Goal: Task Accomplishment & Management: Use online tool/utility

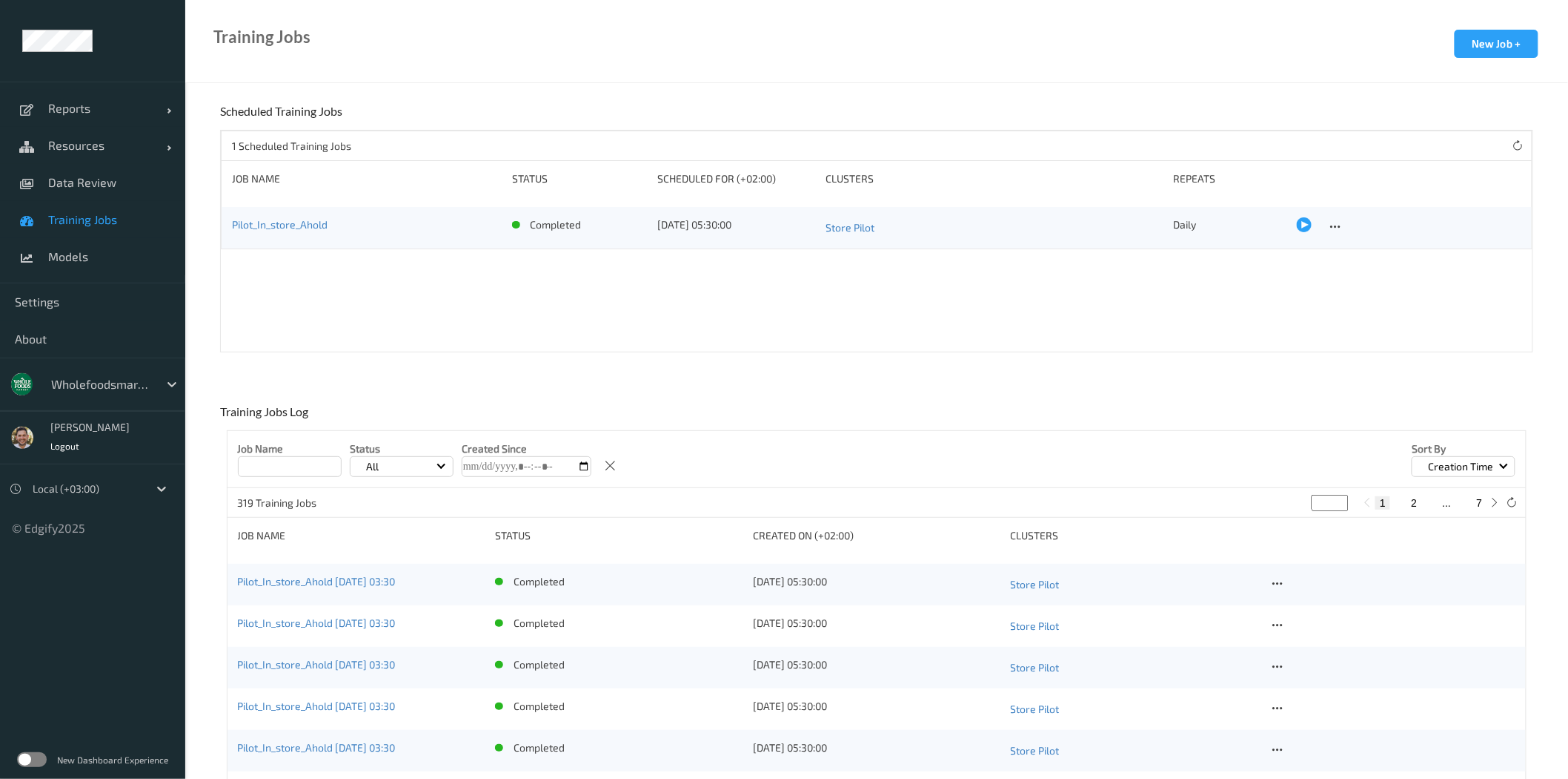
click at [79, 389] on div at bounding box center [101, 384] width 100 height 18
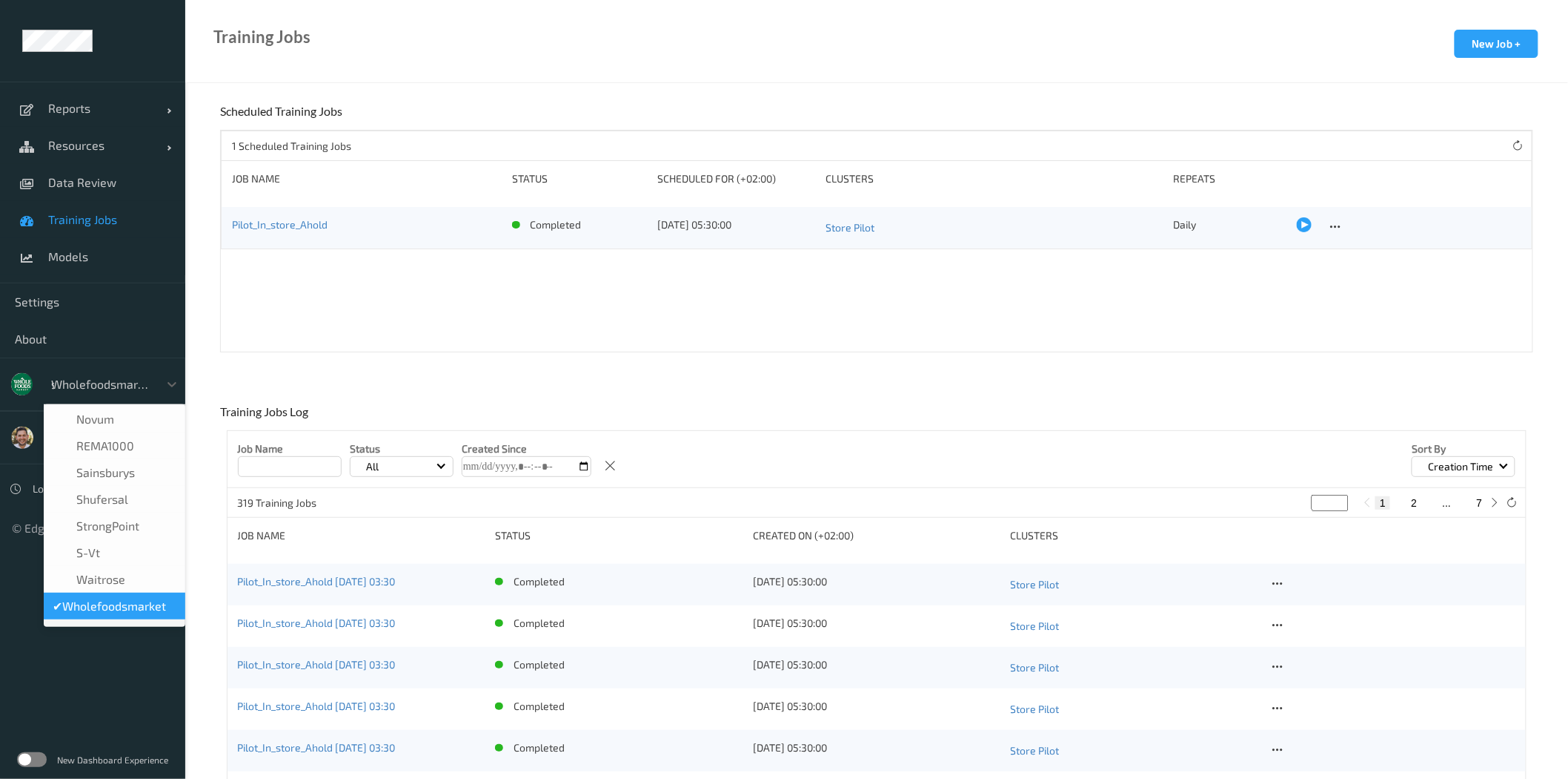
scroll to position [17, 0]
type input "sa"
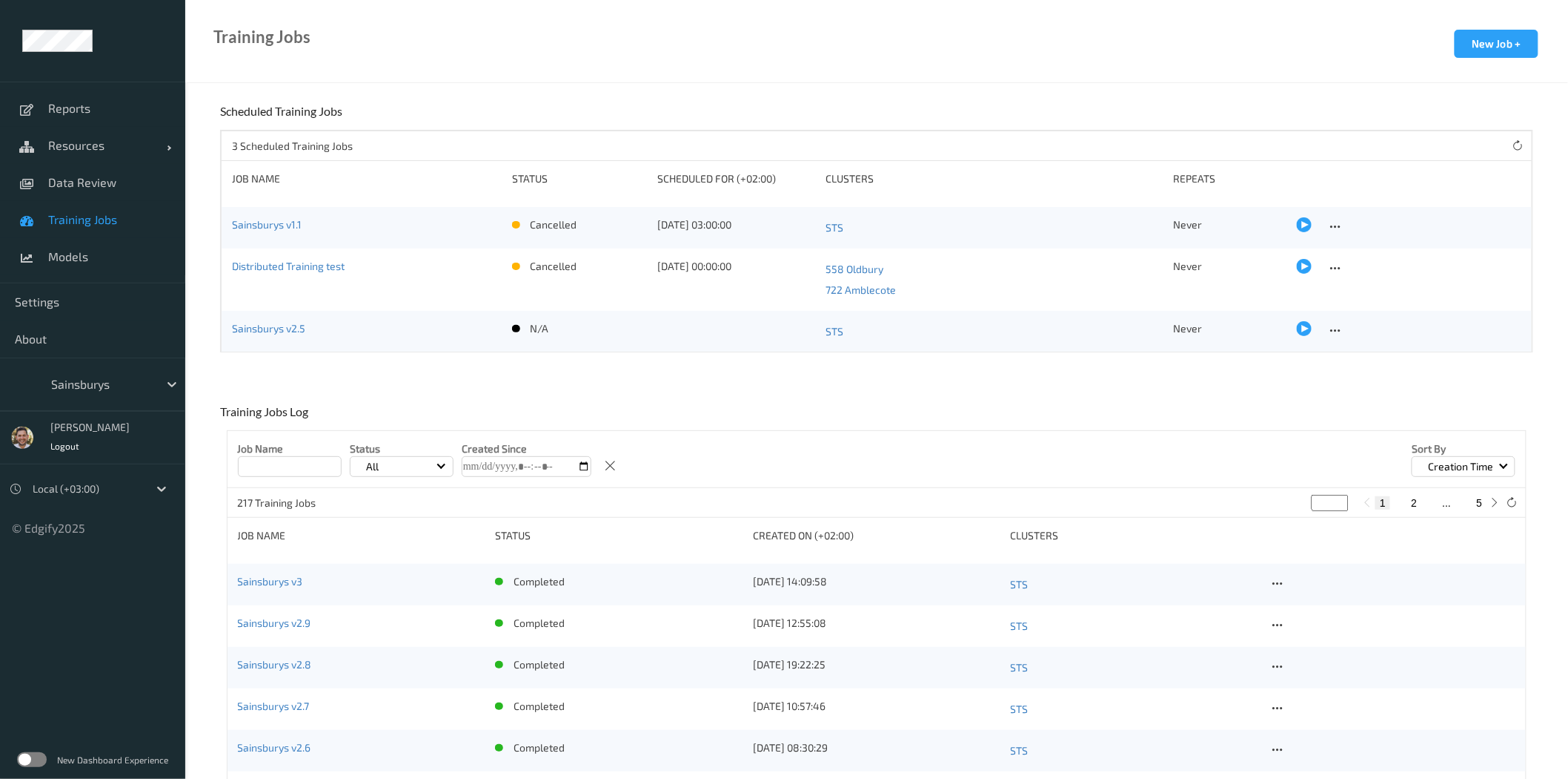
click at [18, 753] on div "New Dashboard Experience" at bounding box center [92, 759] width 186 height 39
click at [23, 757] on label at bounding box center [31, 759] width 30 height 15
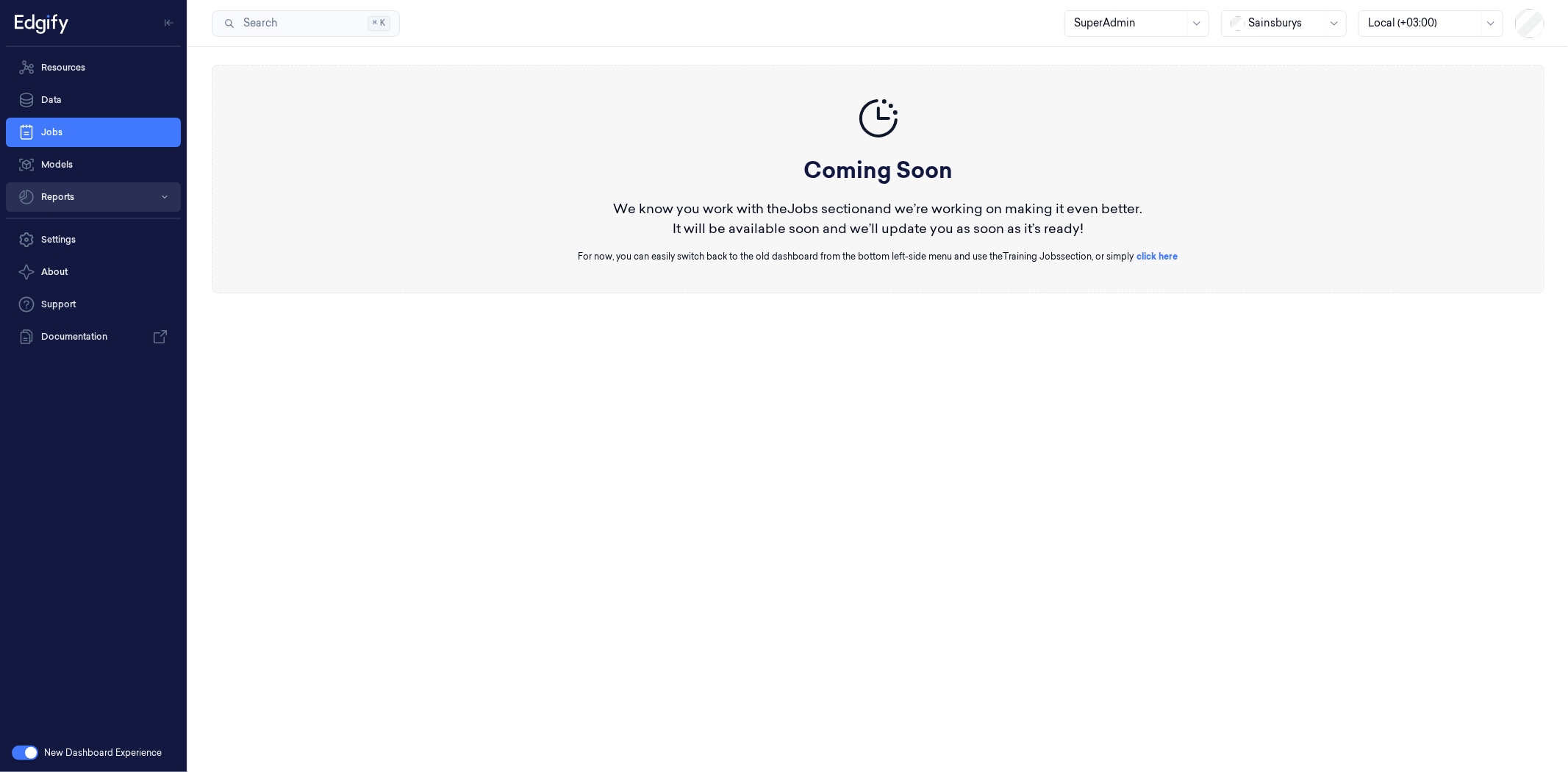
click at [86, 184] on button "Reports" at bounding box center [93, 197] width 175 height 29
click at [78, 228] on link "Default Report" at bounding box center [105, 227] width 151 height 25
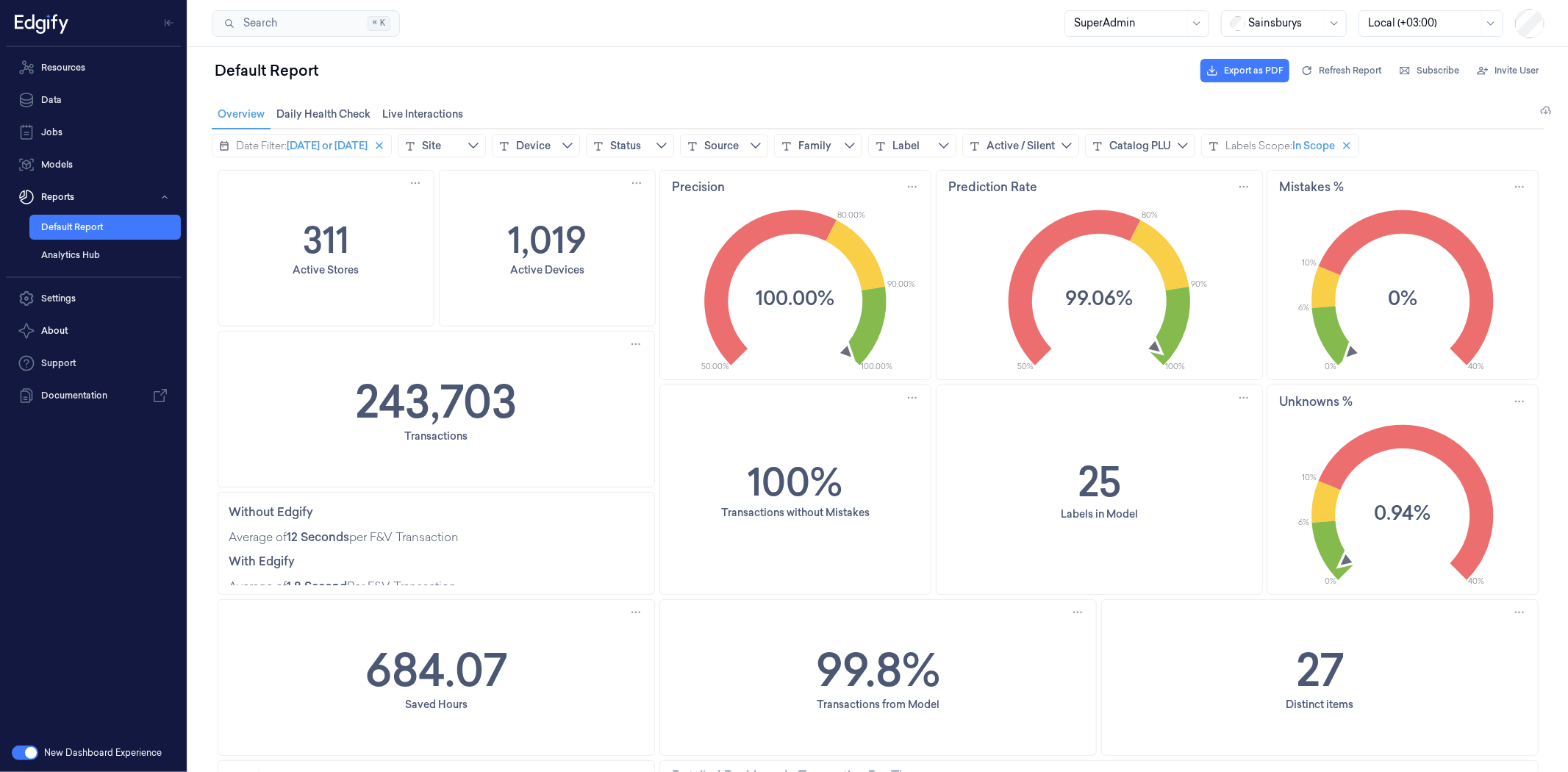
click at [23, 750] on button "button" at bounding box center [25, 752] width 27 height 15
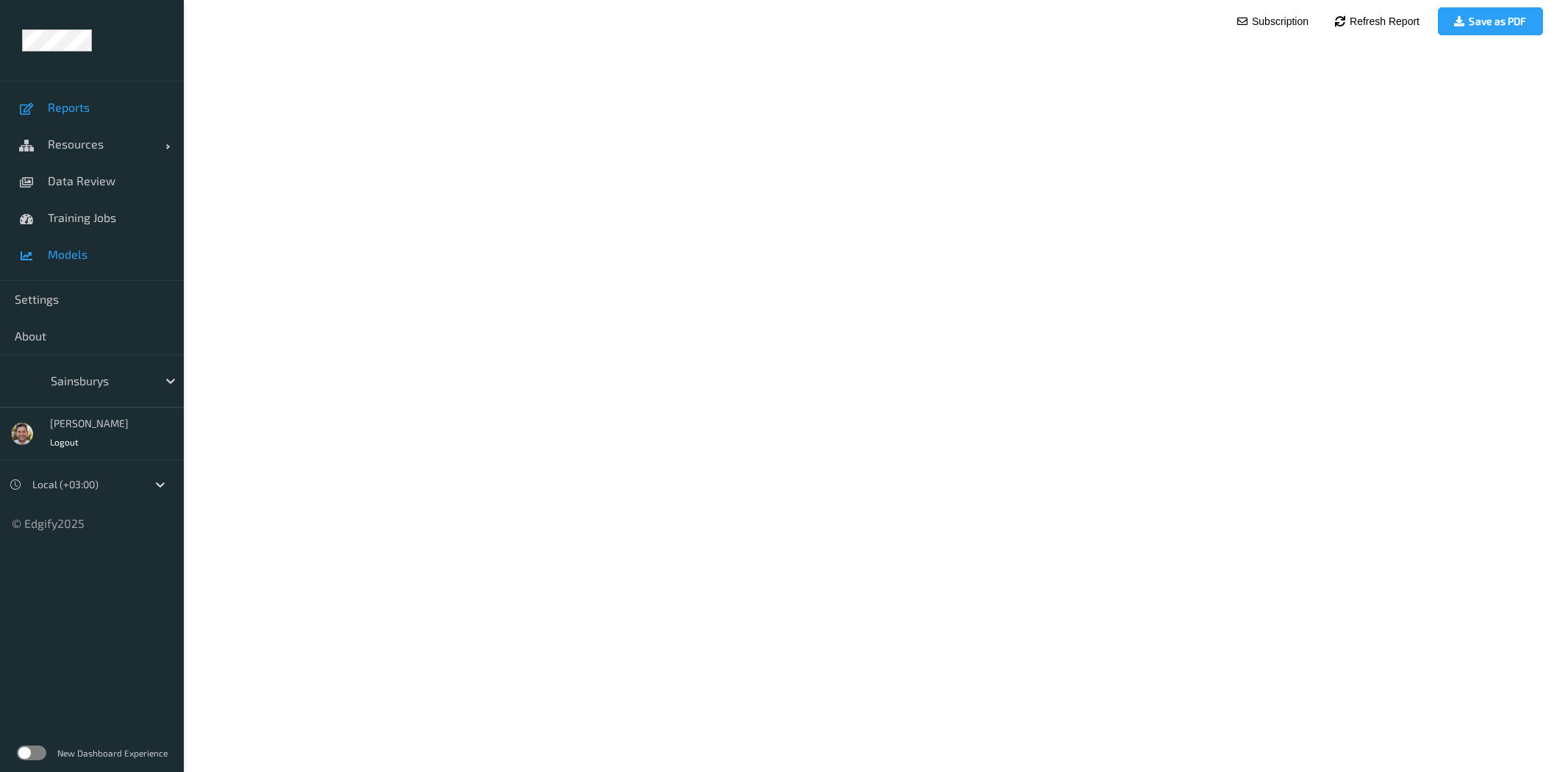
click at [72, 248] on span "Models" at bounding box center [109, 254] width 121 height 15
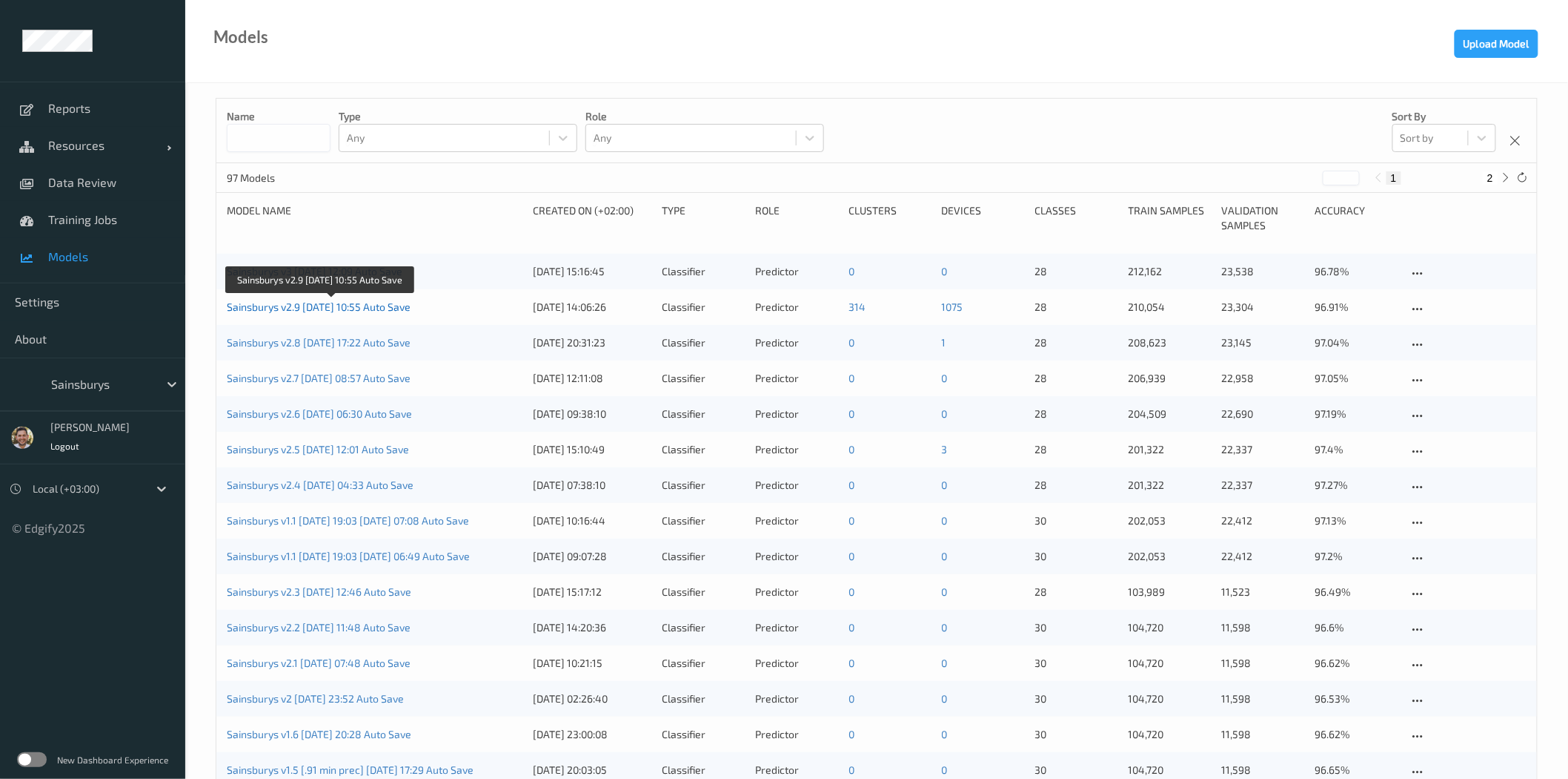
click at [309, 305] on link "Sainsburys v2.9 2025-08-04 10:55 Auto Save" at bounding box center [318, 307] width 184 height 13
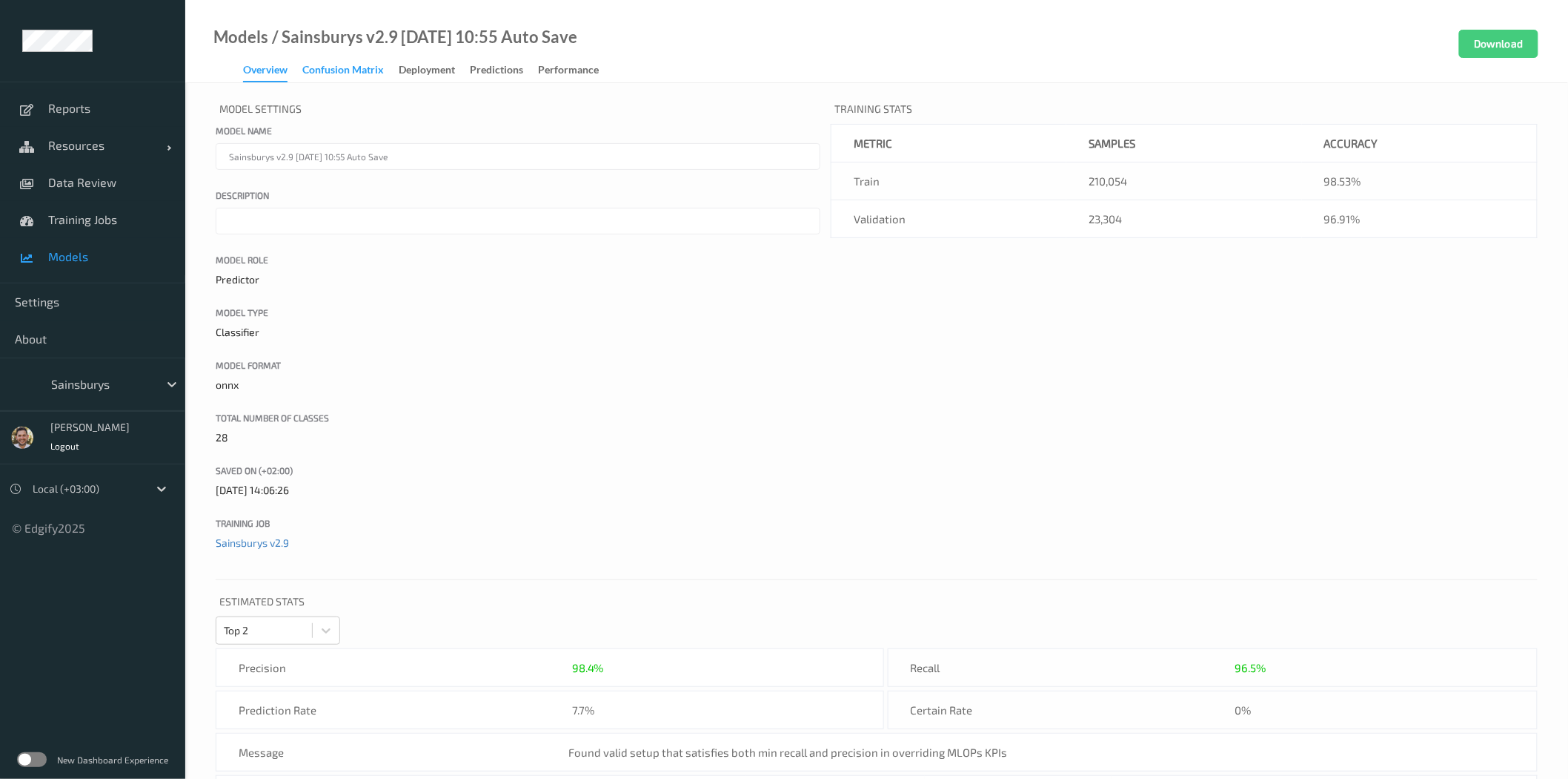
click at [369, 70] on div "Confusion matrix" at bounding box center [343, 71] width 82 height 19
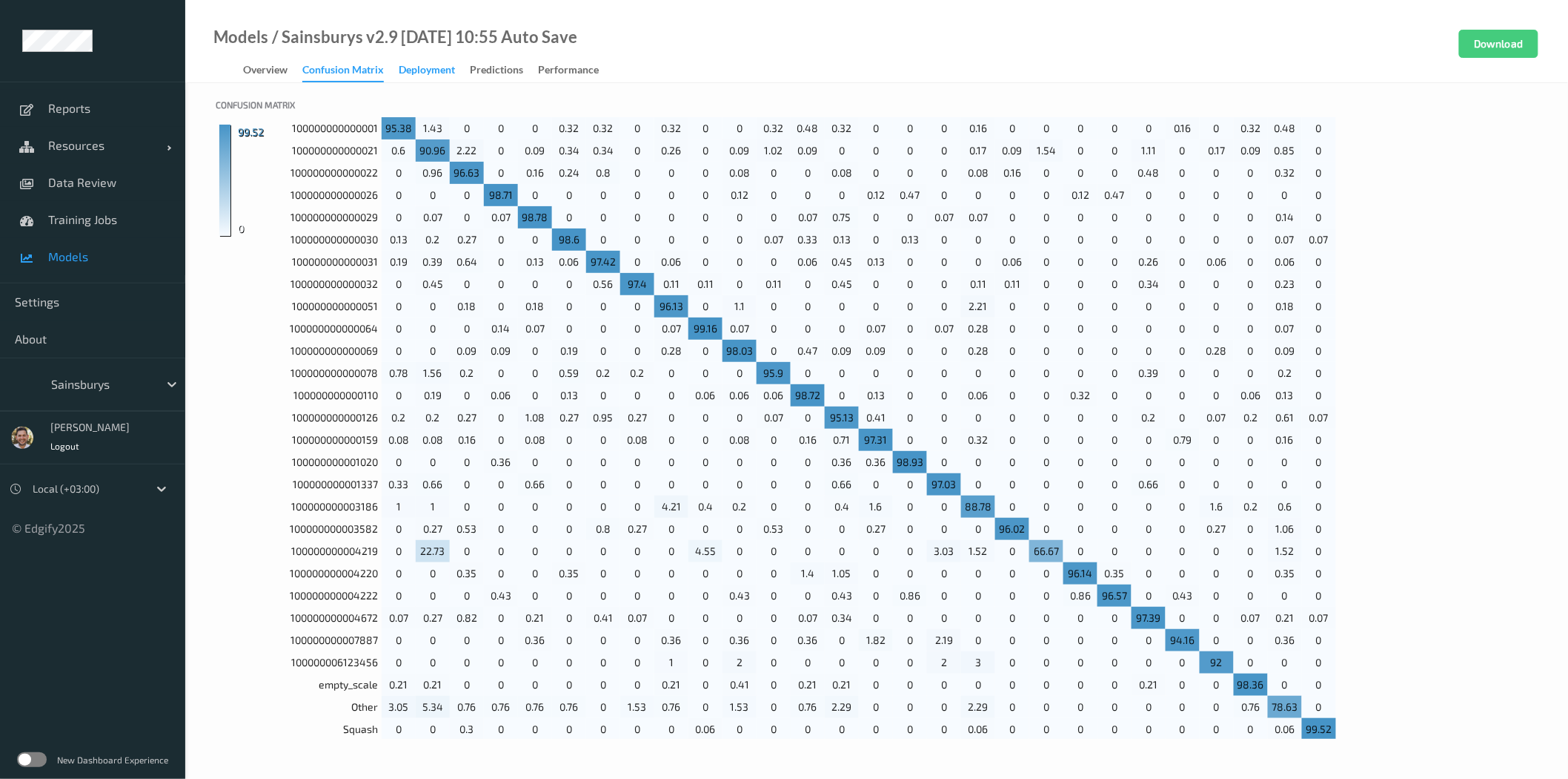
click at [434, 74] on div "Deployment" at bounding box center [426, 71] width 57 height 19
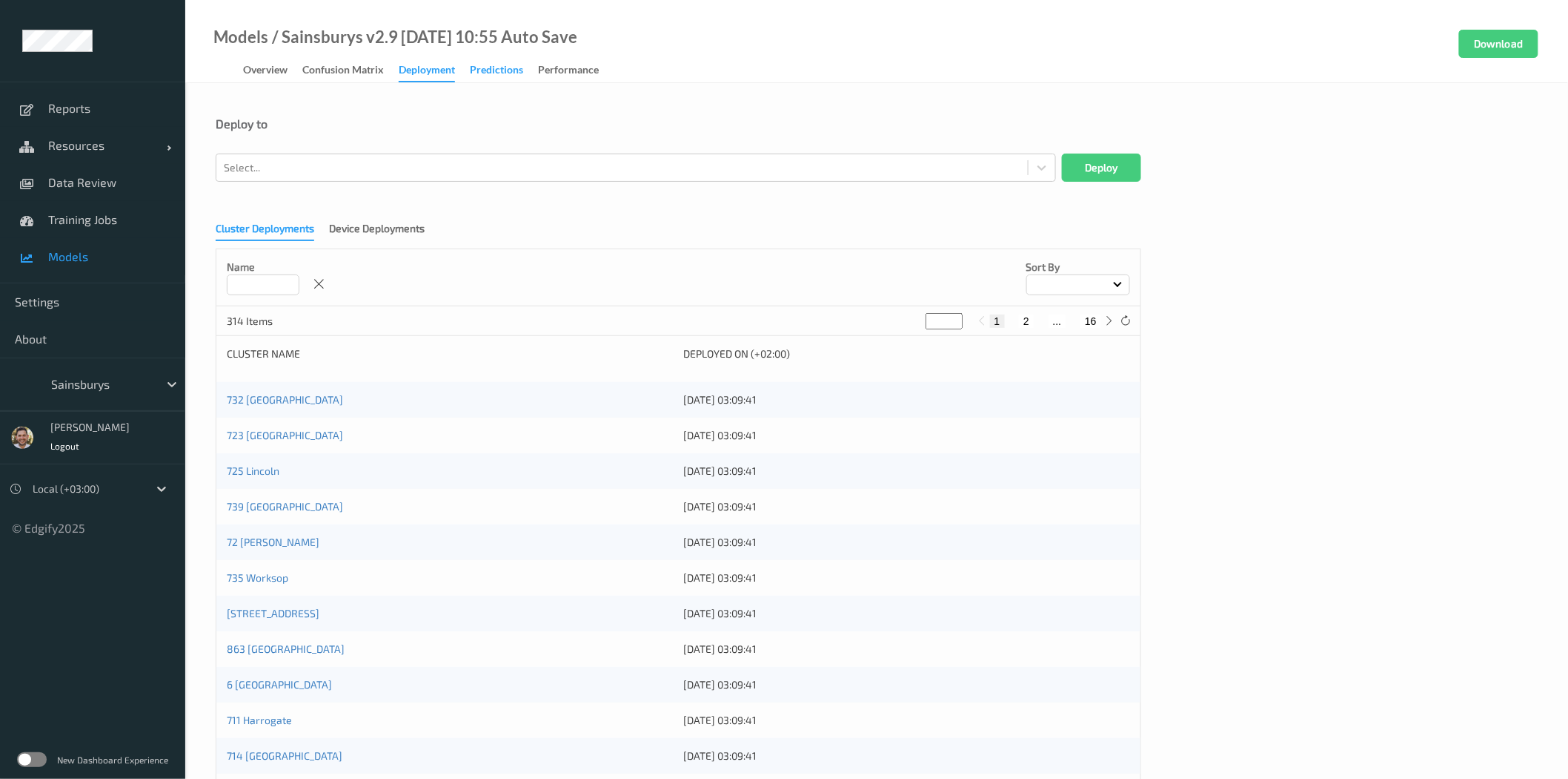
click at [471, 75] on div "Predictions" at bounding box center [496, 71] width 53 height 19
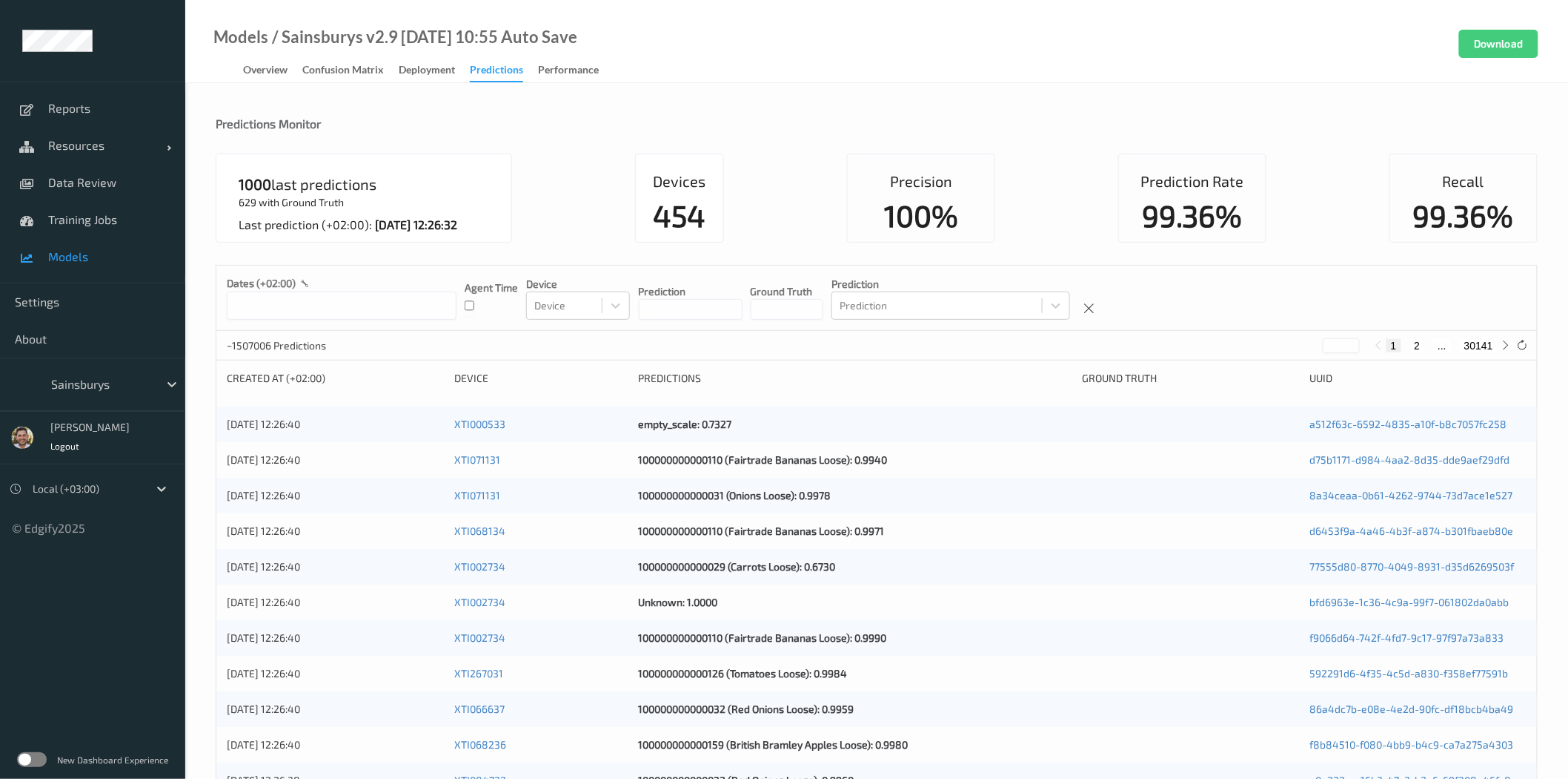
click at [247, 186] on div "1000" at bounding box center [255, 184] width 32 height 15
click at [249, 205] on div "629 with Ground Truth Last prediction (+02:00): 02/09/2025 12:26:32" at bounding box center [375, 213] width 273 height 37
